Goal: Register for event/course

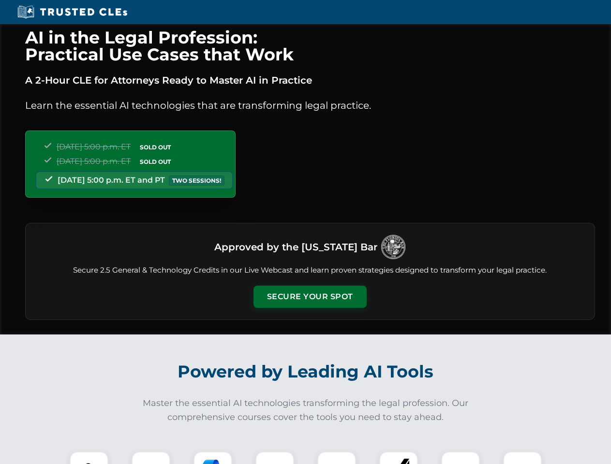
click at [309, 297] on button "Secure Your Spot" at bounding box center [309, 297] width 113 height 22
click at [89, 458] on img at bounding box center [89, 471] width 28 height 28
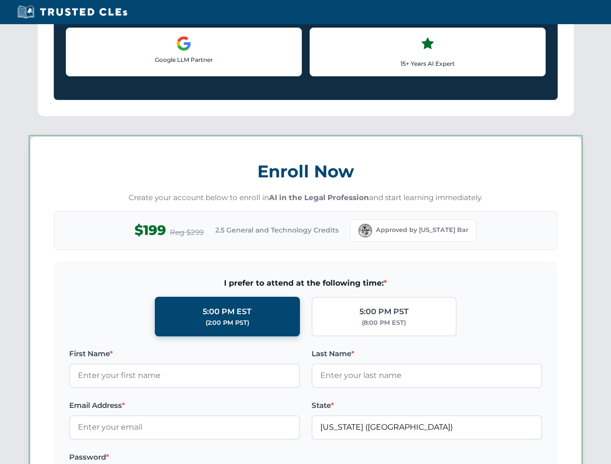
click at [275, 458] on label "Password *" at bounding box center [184, 458] width 231 height 12
